Goal: Task Accomplishment & Management: Complete application form

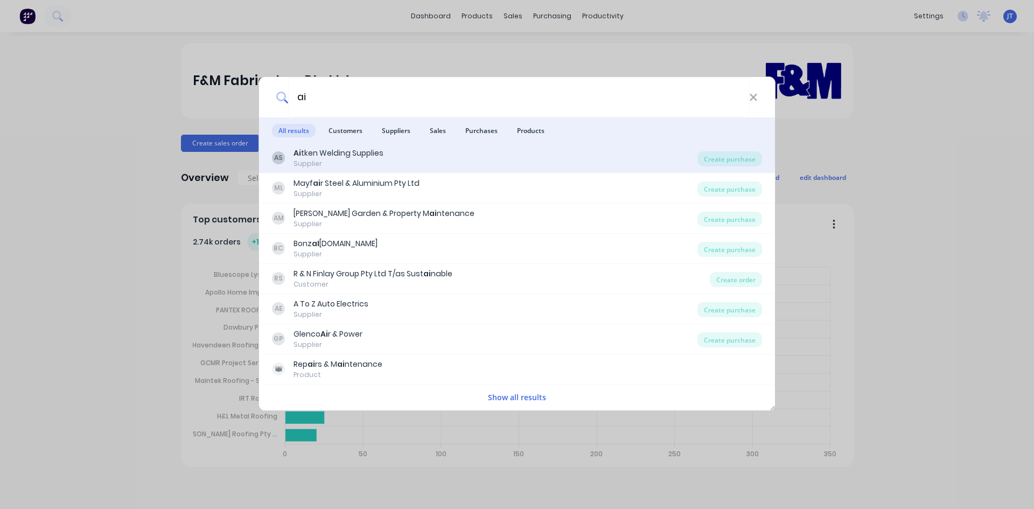
type input "ai"
click at [421, 144] on div "AS Ai tken Welding Supplies Supplier Create purchase" at bounding box center [517, 158] width 516 height 30
click at [540, 155] on div "AS Ai tken Welding Supplies Supplier" at bounding box center [484, 158] width 425 height 21
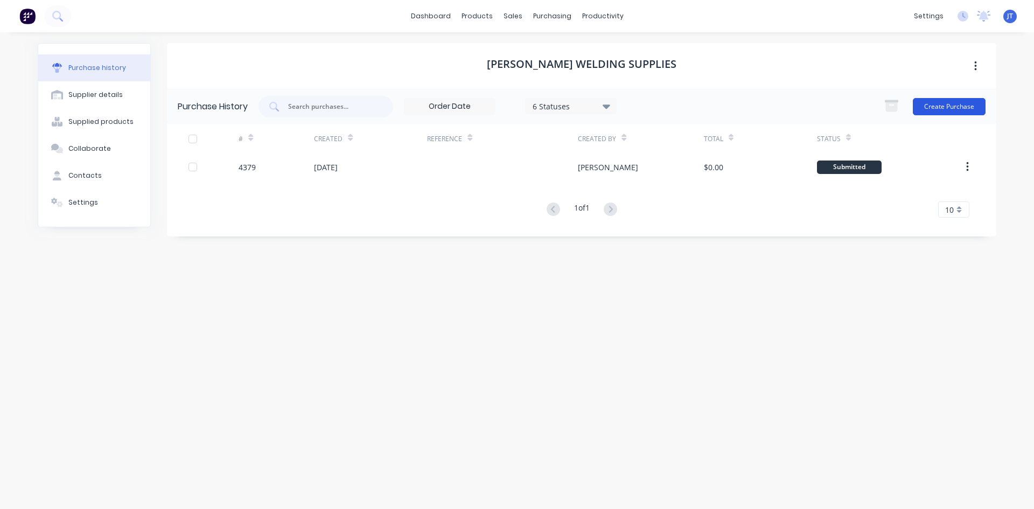
click at [955, 106] on button "Create Purchase" at bounding box center [949, 106] width 73 height 17
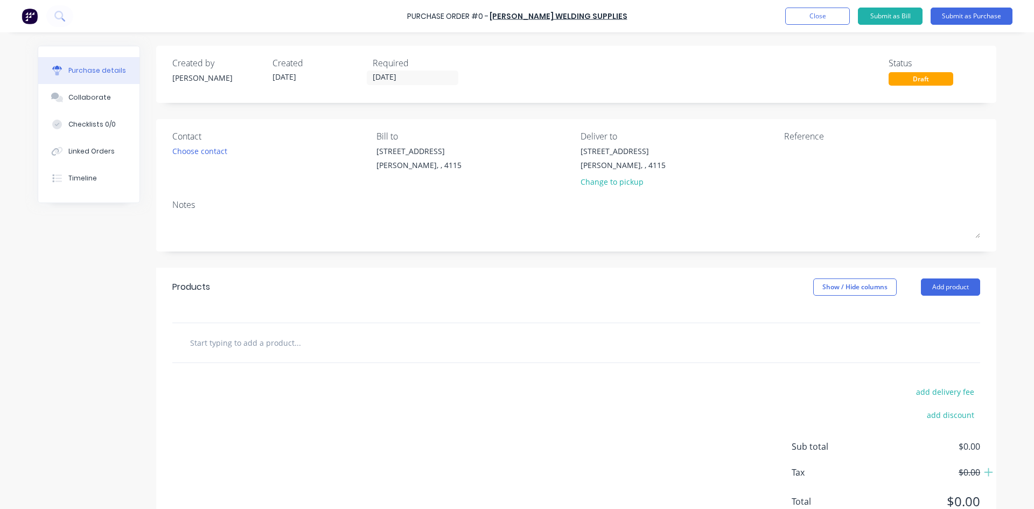
click at [208, 336] on input "text" at bounding box center [297, 343] width 215 height 22
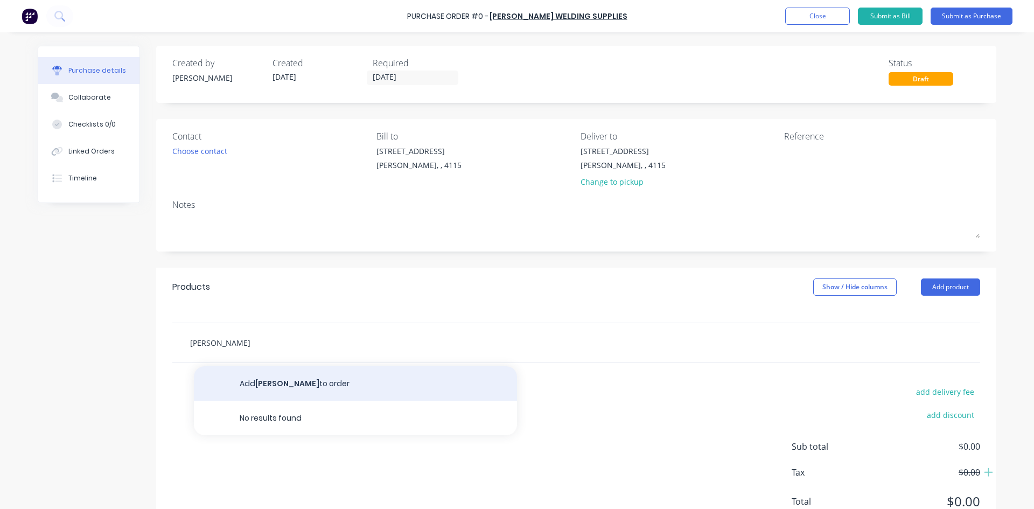
type input "[PERSON_NAME]"
click at [261, 375] on button "Add [PERSON_NAME] to order" at bounding box center [355, 383] width 323 height 34
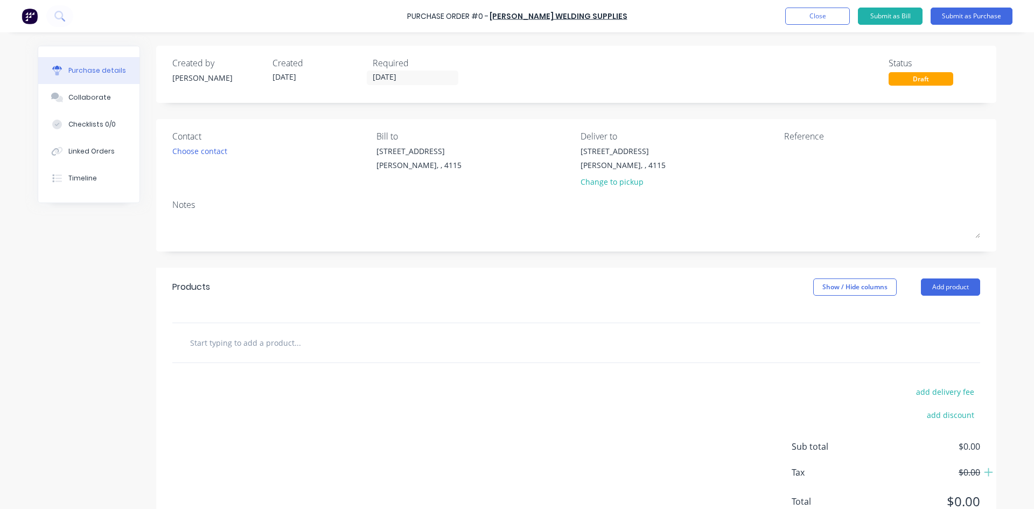
click at [256, 341] on input "text" at bounding box center [297, 343] width 215 height 22
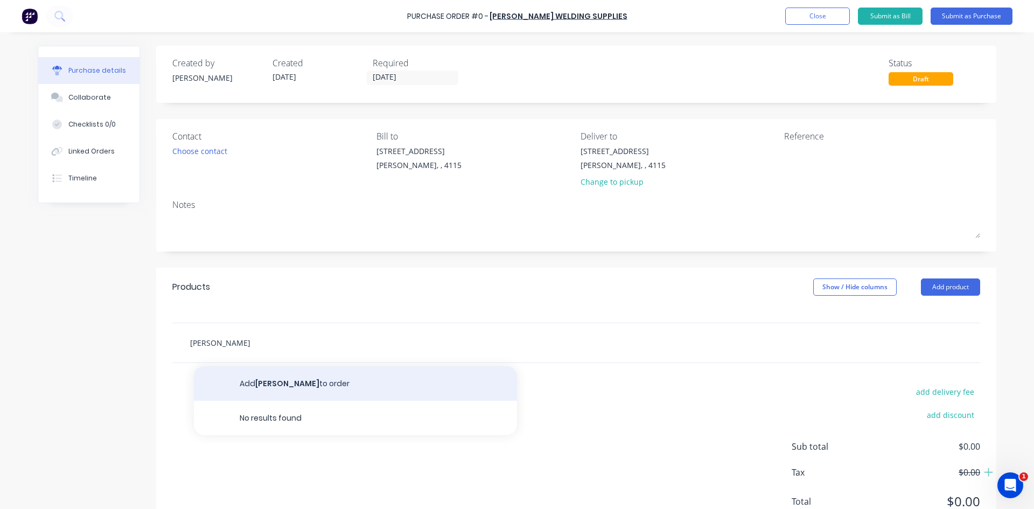
type input "[PERSON_NAME]"
click at [287, 376] on button "Add [PERSON_NAME] to order" at bounding box center [355, 383] width 323 height 34
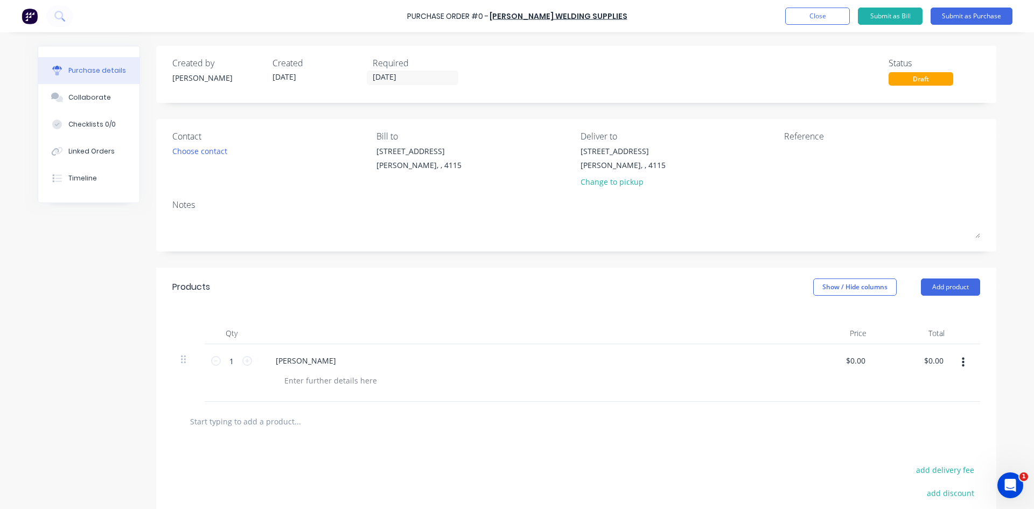
click at [409, 255] on div "Purchase details Collaborate Checklists 0/0 Linked Orders Timeline Created by […" at bounding box center [517, 238] width 980 height 455
click at [969, 20] on button "Submit as Purchase" at bounding box center [972, 16] width 82 height 17
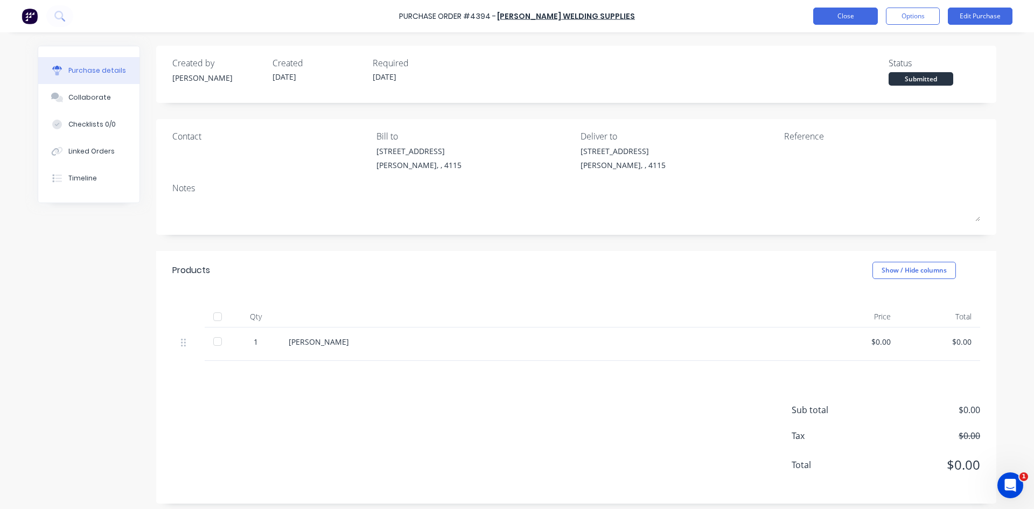
click at [849, 13] on button "Close" at bounding box center [845, 16] width 65 height 17
